Goal: Register for event/course

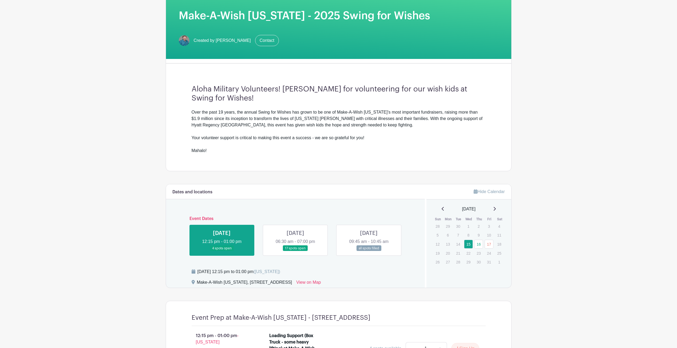
scroll to position [95, 0]
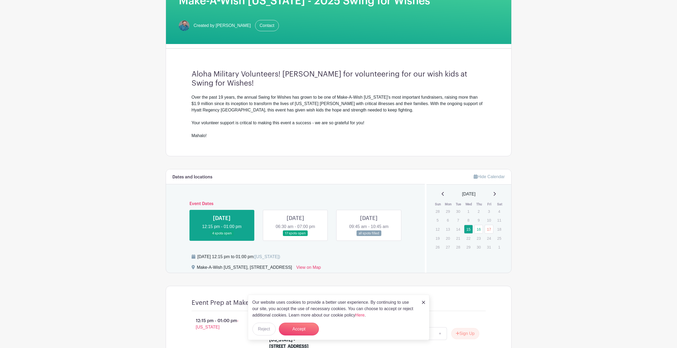
click at [295, 236] on link at bounding box center [295, 236] width 0 height 0
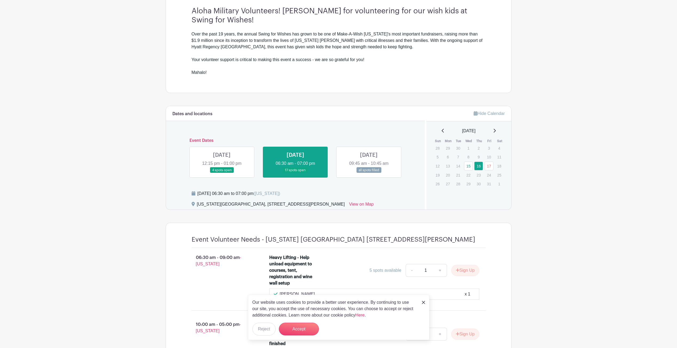
scroll to position [293, 0]
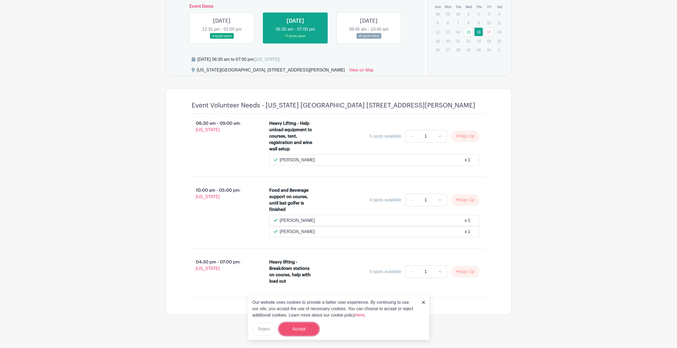
click at [302, 330] on button "Accept" at bounding box center [299, 329] width 40 height 13
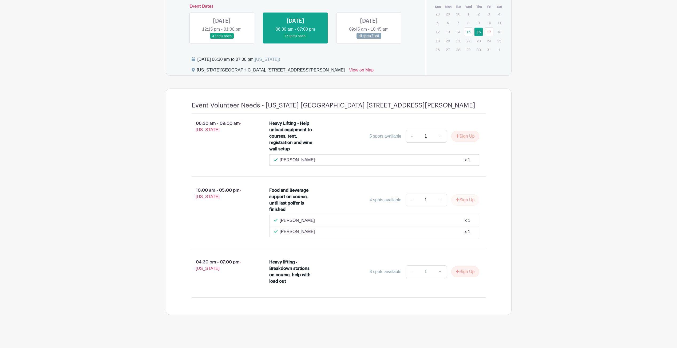
scroll to position [0, 0]
click at [461, 201] on button "Sign Up" at bounding box center [465, 199] width 28 height 11
click at [479, 334] on link "Review & Confirm Signups" at bounding box center [480, 334] width 62 height 13
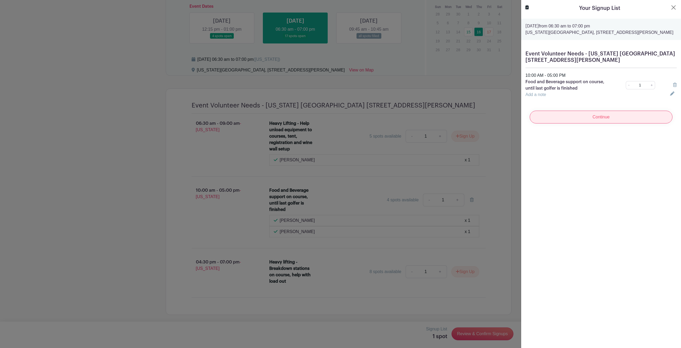
click at [595, 119] on input "Continue" at bounding box center [600, 117] width 143 height 13
drag, startPoint x: 648, startPoint y: 54, endPoint x: 653, endPoint y: 64, distance: 11.1
click at [653, 64] on div "Event Volunteer Needs - [US_STATE] [GEOGRAPHIC_DATA] [STREET_ADDRESS][PERSON_NA…" at bounding box center [601, 74] width 160 height 56
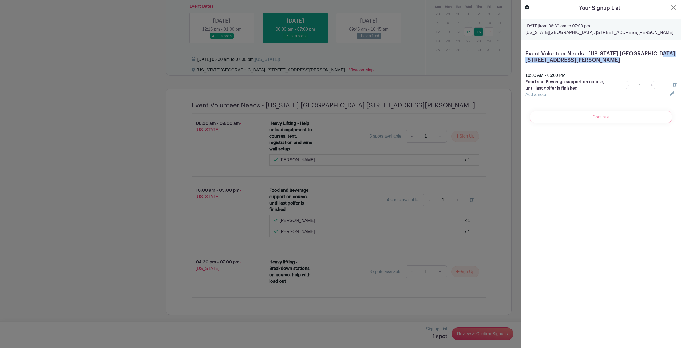
drag, startPoint x: 597, startPoint y: 58, endPoint x: 594, endPoint y: 59, distance: 2.7
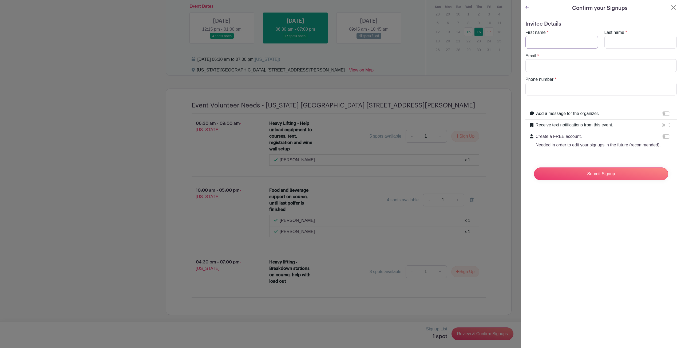
click at [573, 40] on input "First name" at bounding box center [561, 42] width 73 height 13
type input "Aliyah"
type input "[PERSON_NAME]"
type input "a"
type input "[EMAIL_ADDRESS][PERSON_NAME][DOMAIN_NAME]"
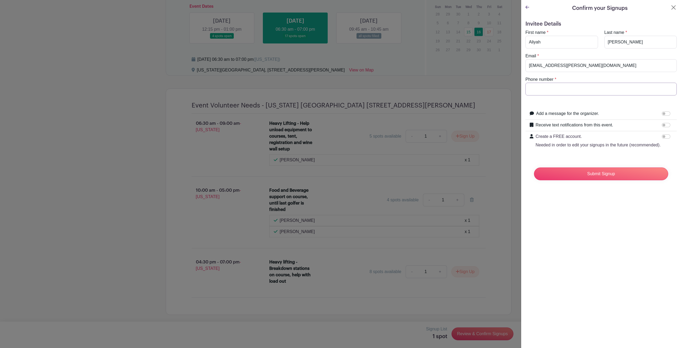
click at [591, 89] on input "Phone number" at bounding box center [600, 89] width 151 height 13
type input "9193459485"
click at [662, 124] on input "Receive text notifications from this event." at bounding box center [666, 125] width 9 height 4
checkbox input "true"
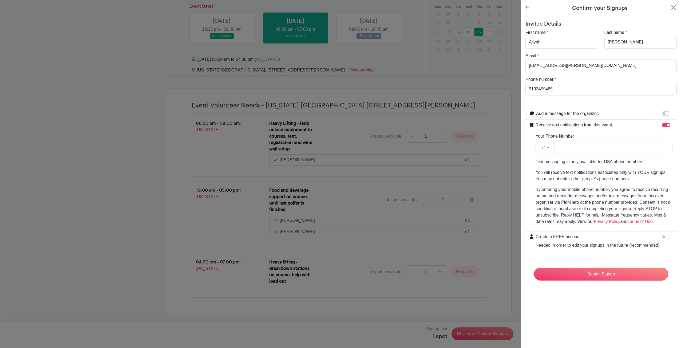
drag, startPoint x: 566, startPoint y: 145, endPoint x: 571, endPoint y: 147, distance: 5.2
click at [571, 147] on input "Your Phone Number" at bounding box center [613, 148] width 118 height 13
type input "9193459485"
click at [587, 281] on input "Submit Signup" at bounding box center [601, 274] width 134 height 13
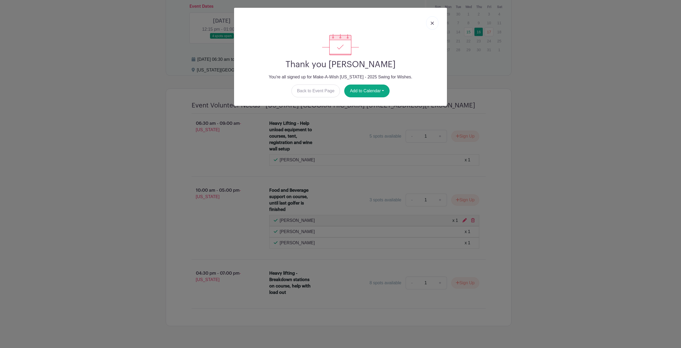
click at [432, 22] on img at bounding box center [432, 23] width 3 height 3
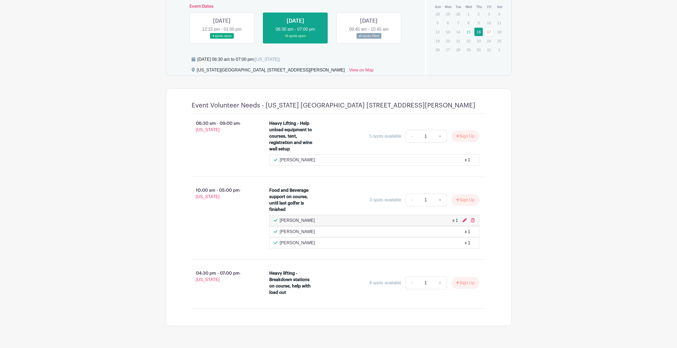
click at [555, 181] on main "Log In Sign Up for Free Make-A-Wish [US_STATE] - Military Event Volunteers Make…" at bounding box center [338, 33] width 677 height 652
